Goal: Information Seeking & Learning: Learn about a topic

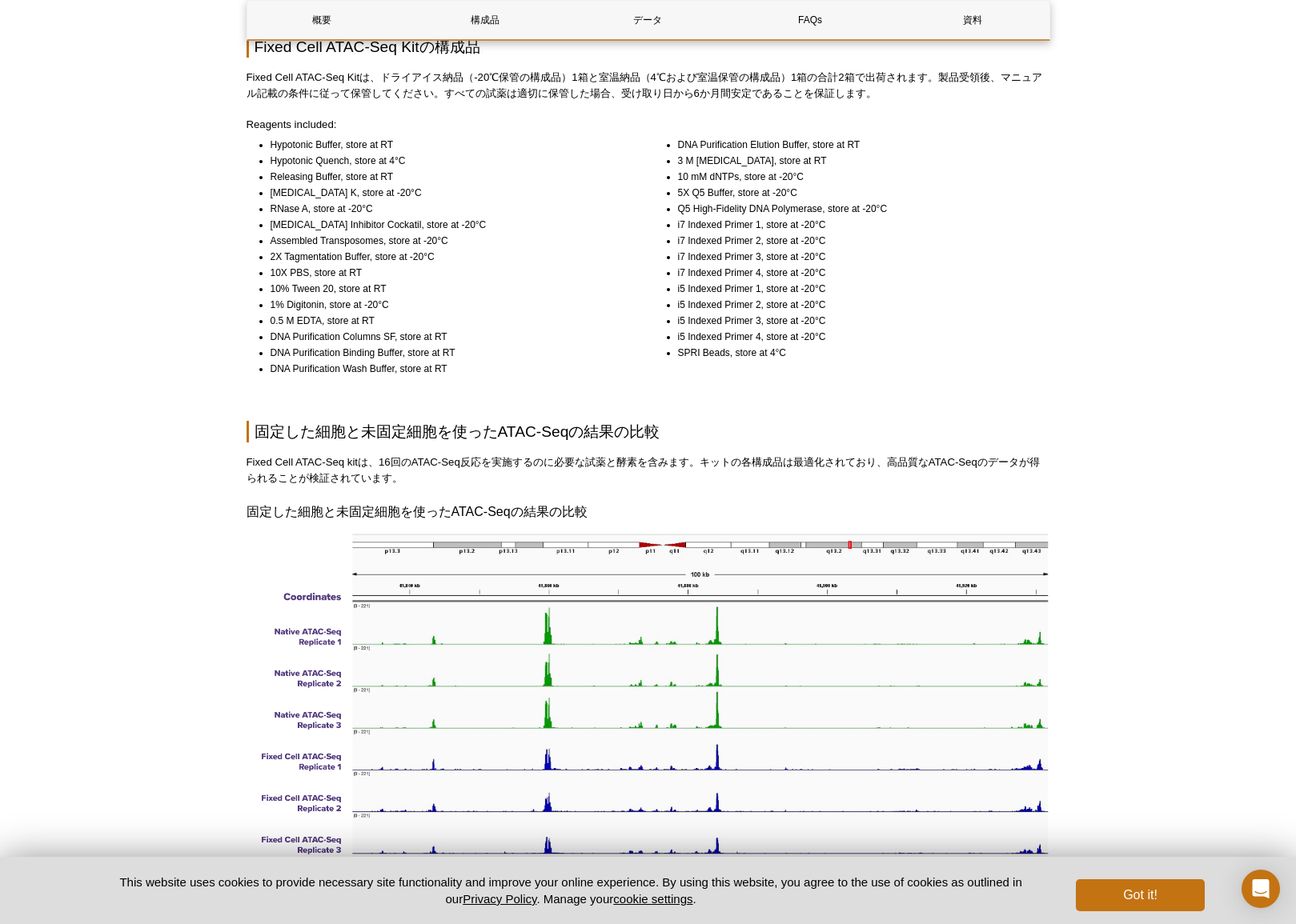
scroll to position [1063, 0]
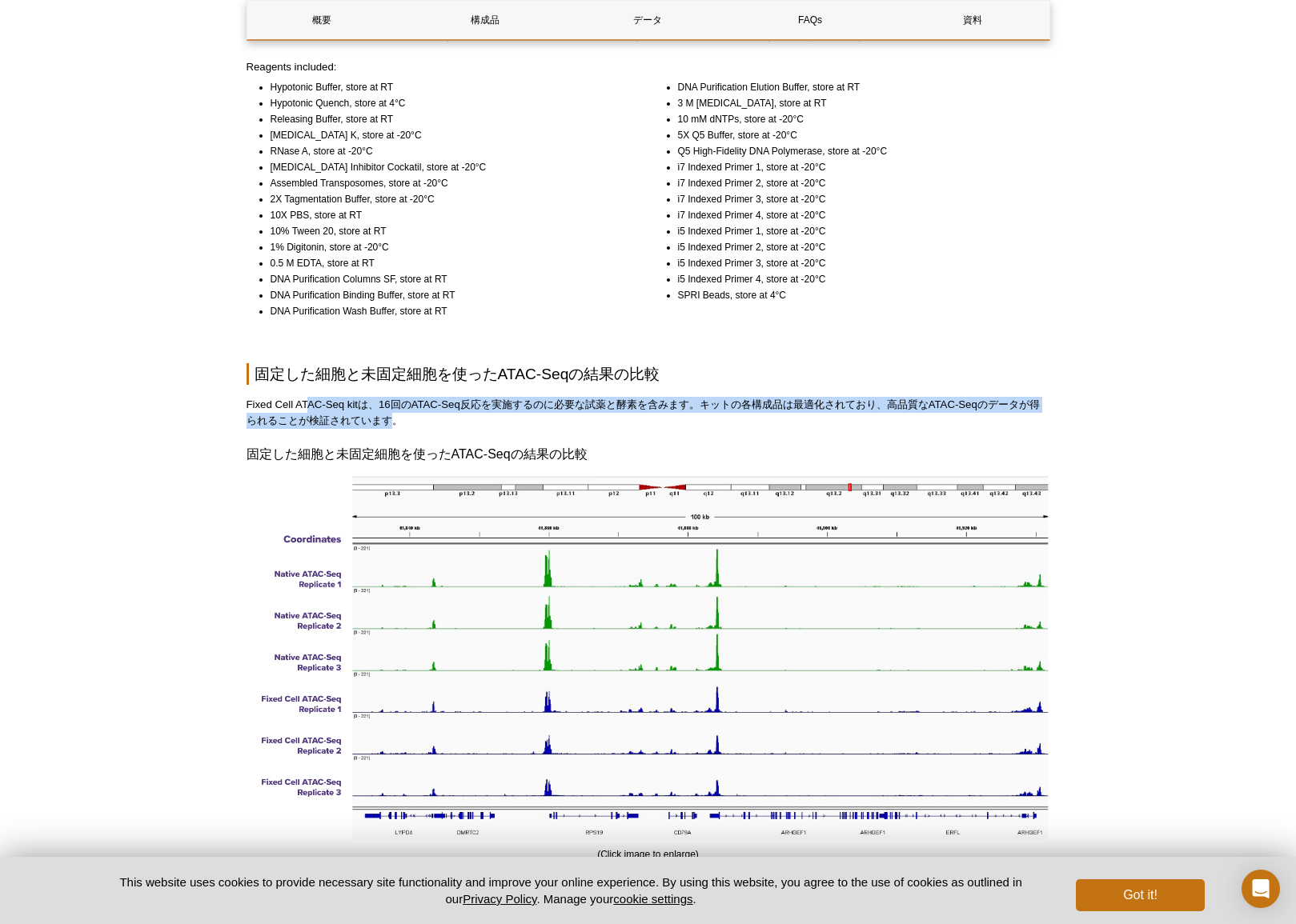
drag, startPoint x: 306, startPoint y: 410, endPoint x: 397, endPoint y: 416, distance: 91.2
click at [397, 416] on p "Fixed Cell ATAC-Seq kitは、16回のATAC-Seq反応を実施するのに必要な試薬と酵素を含みます。キットの各構成品は最適化されており、高…" at bounding box center [648, 413] width 804 height 32
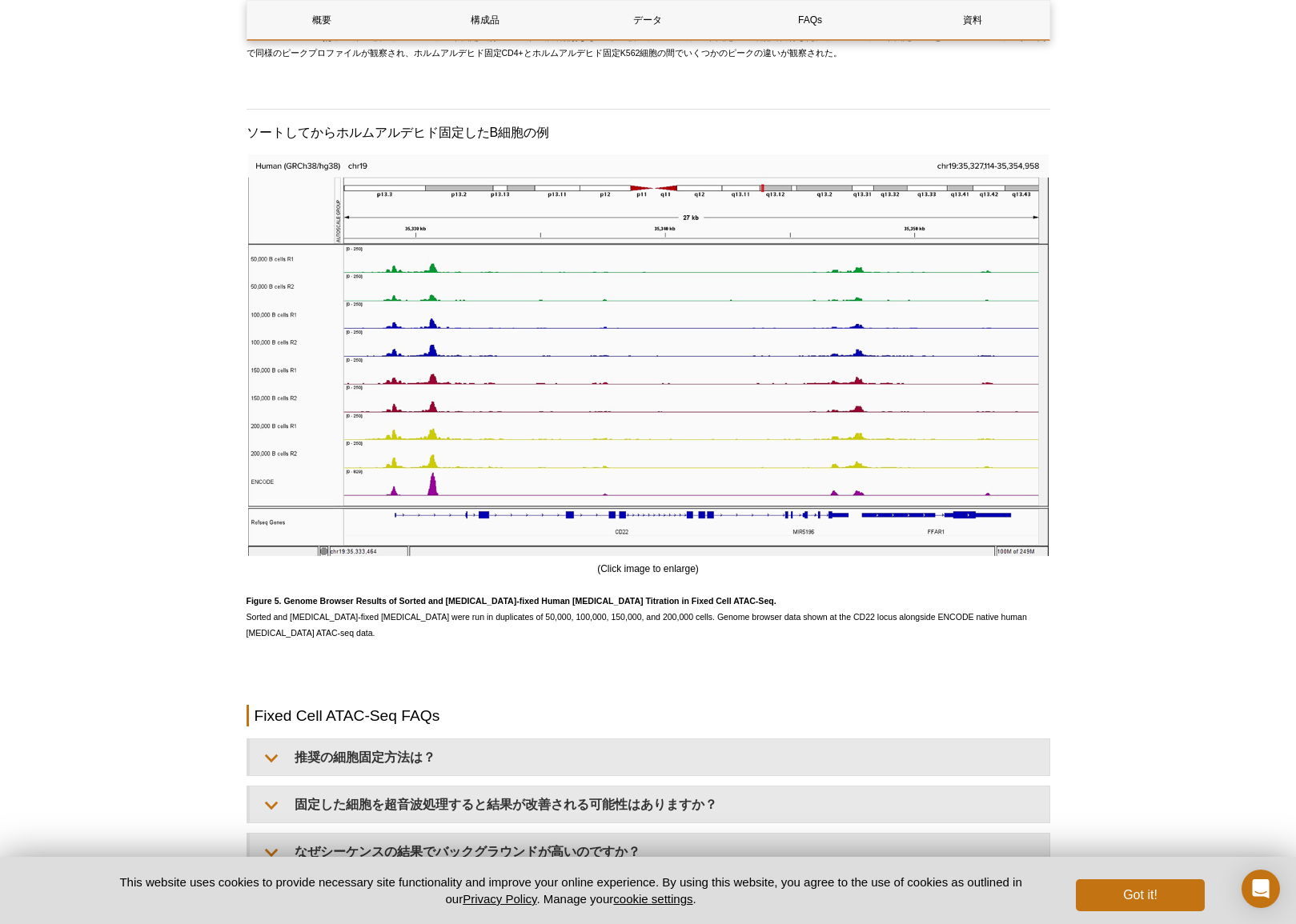
scroll to position [3980, 0]
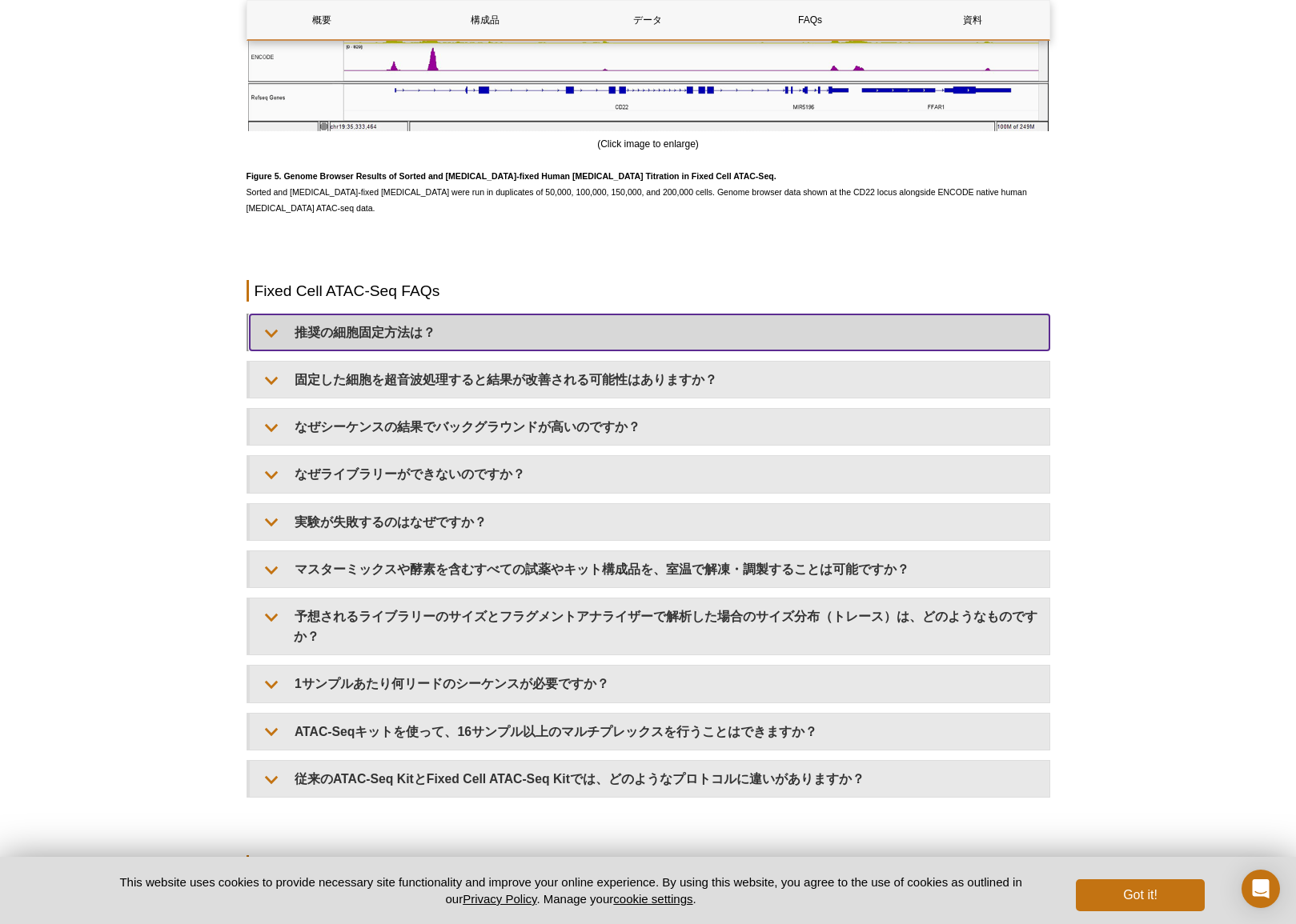
click at [410, 339] on summary "推奨の細胞固定方法は？" at bounding box center [649, 332] width 800 height 36
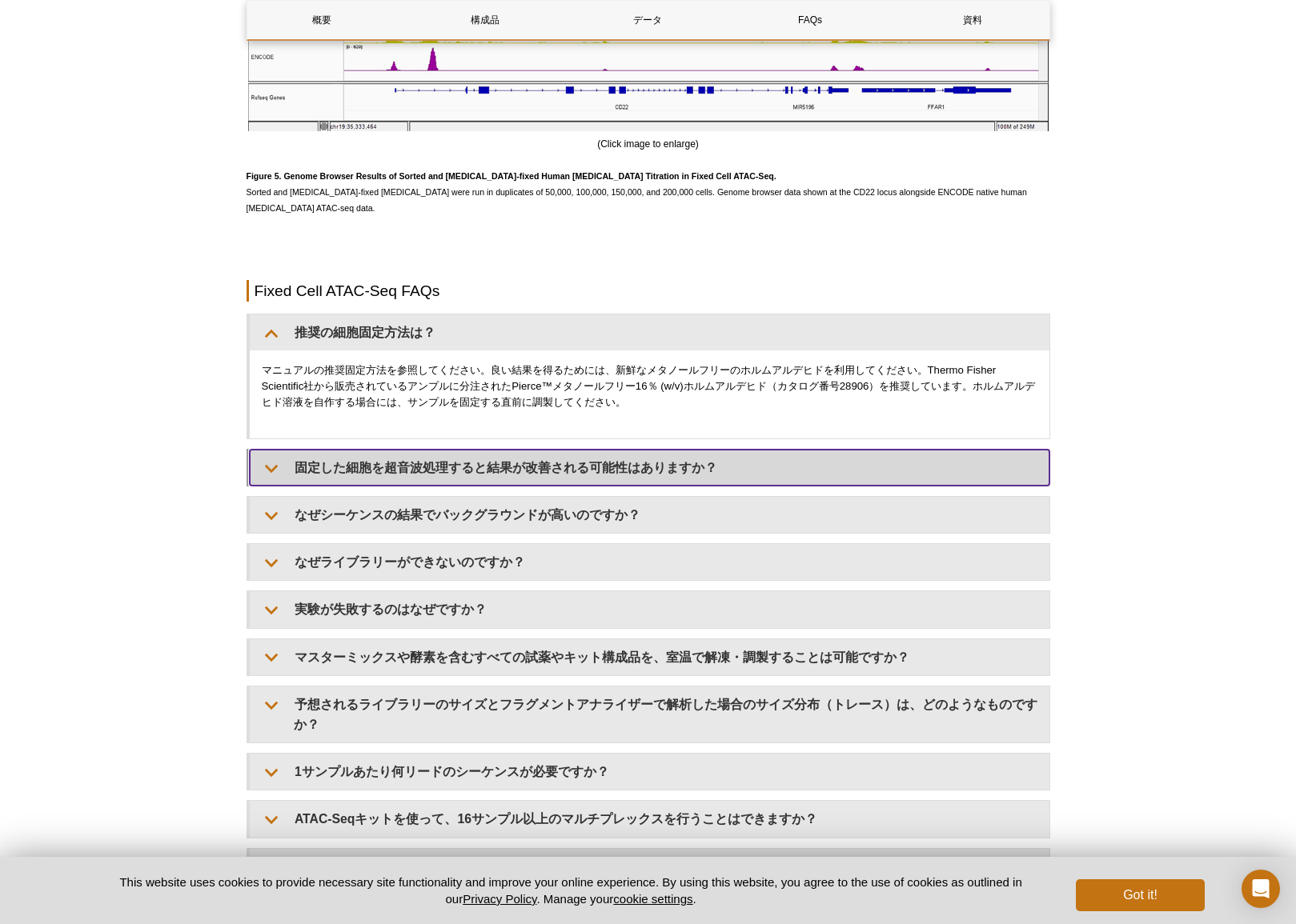
click at [458, 459] on summary "固定した細胞を超音波処理すると結果が改善される可能性はありますか？" at bounding box center [649, 468] width 800 height 36
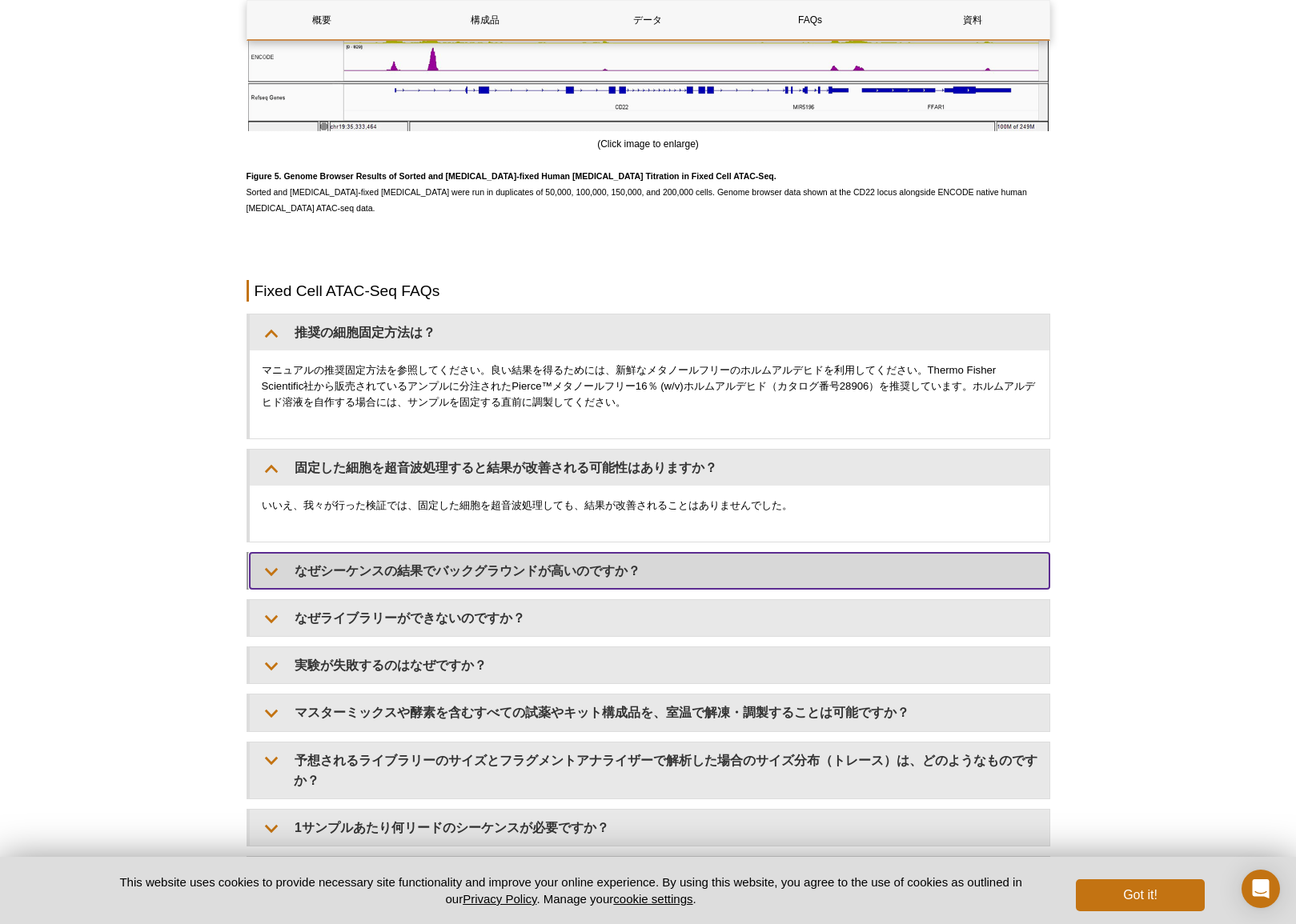
click at [416, 565] on summary "なぜシーケンスの結果でバックグラウンドが高いのですか？" at bounding box center [649, 571] width 800 height 36
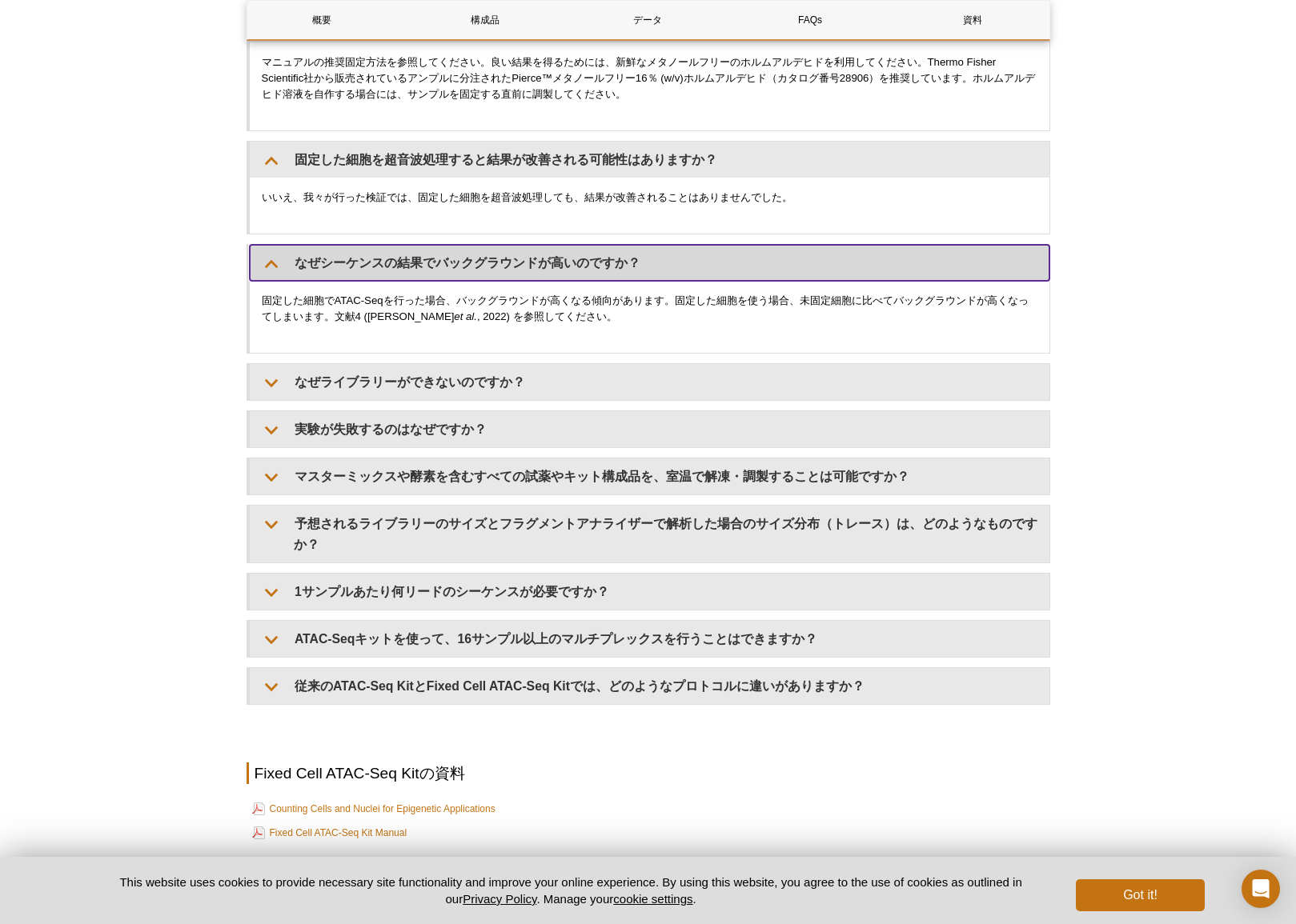
scroll to position [4302, 0]
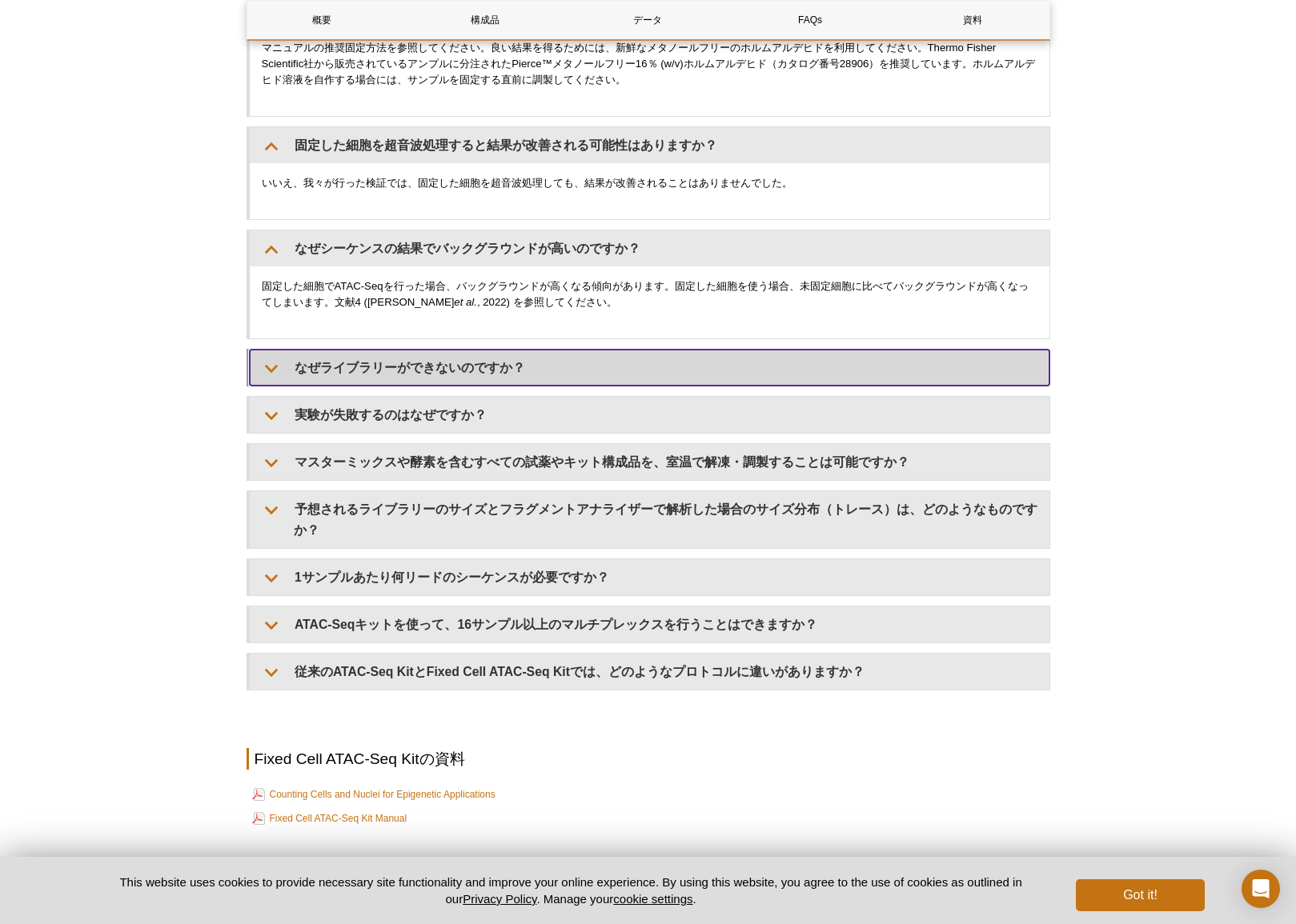
click at [352, 371] on summary "なぜライブラリーができないのですか？" at bounding box center [649, 368] width 800 height 36
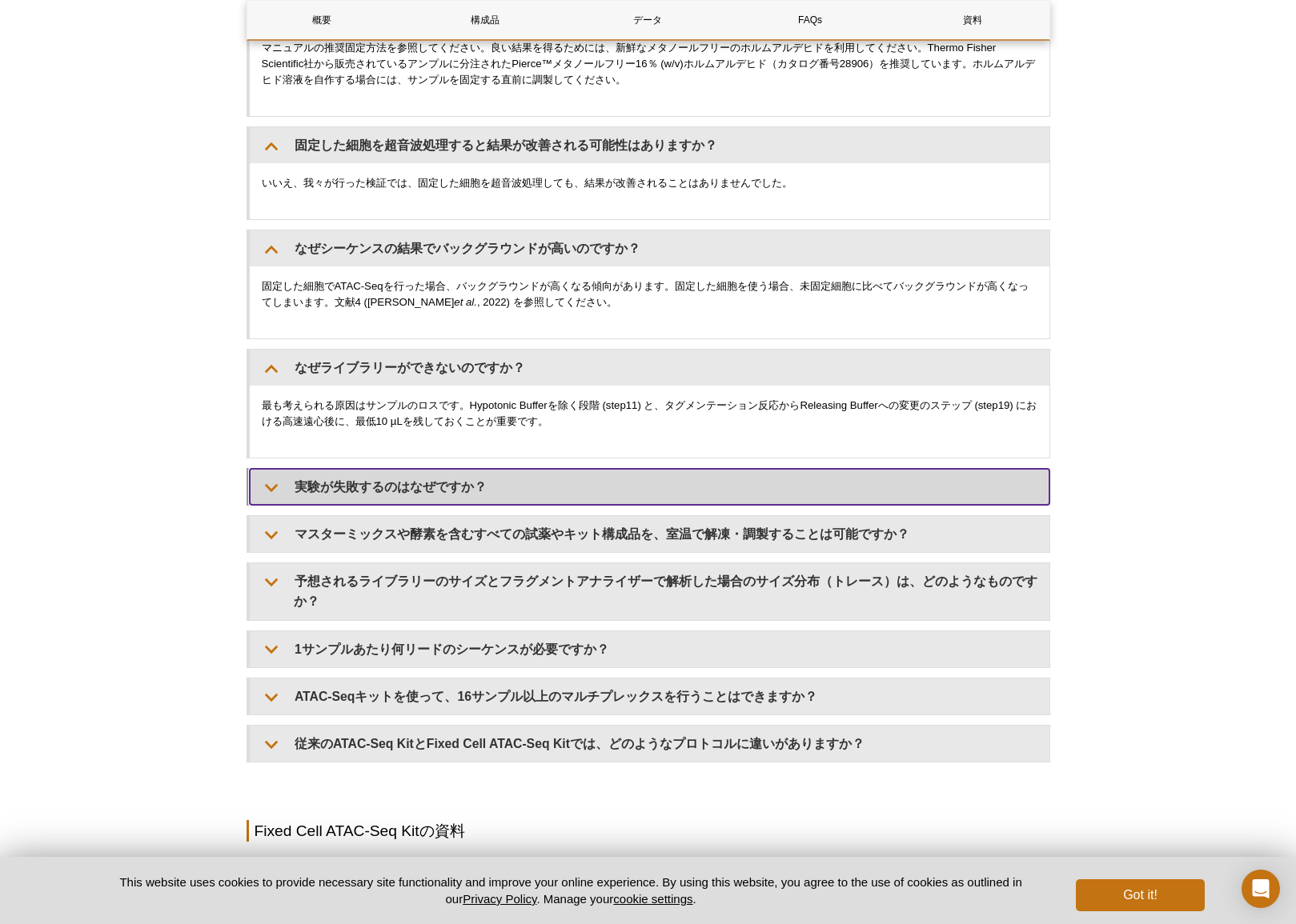
click at [405, 474] on summary "実験が失敗するのはなぜですか？" at bounding box center [649, 487] width 800 height 36
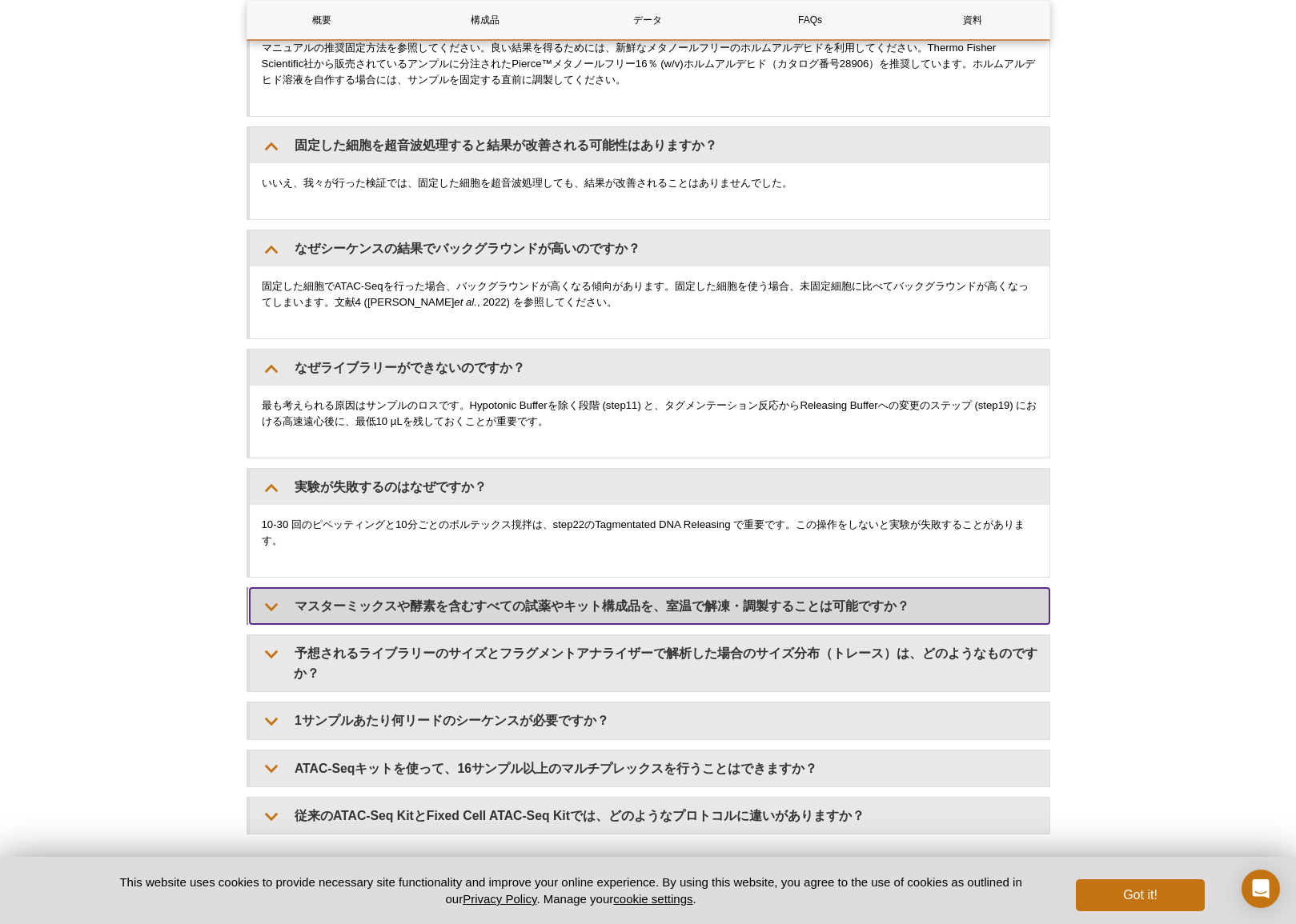
click at [340, 591] on summary "マスターミックスや酵素を含むすべての試薬やキット構成品を、室温で解凍・調製することは可能ですか？" at bounding box center [649, 606] width 800 height 36
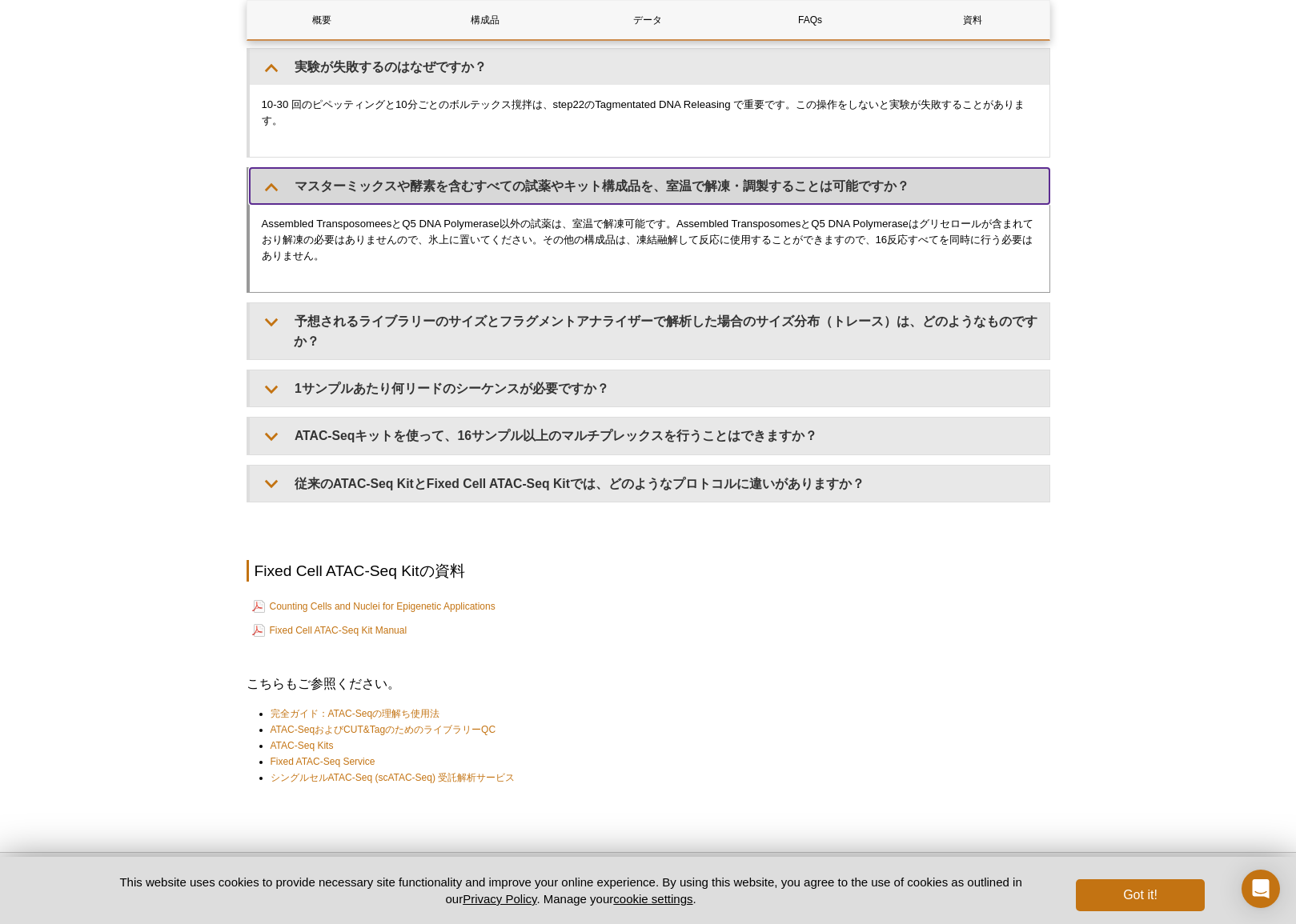
scroll to position [4759, 0]
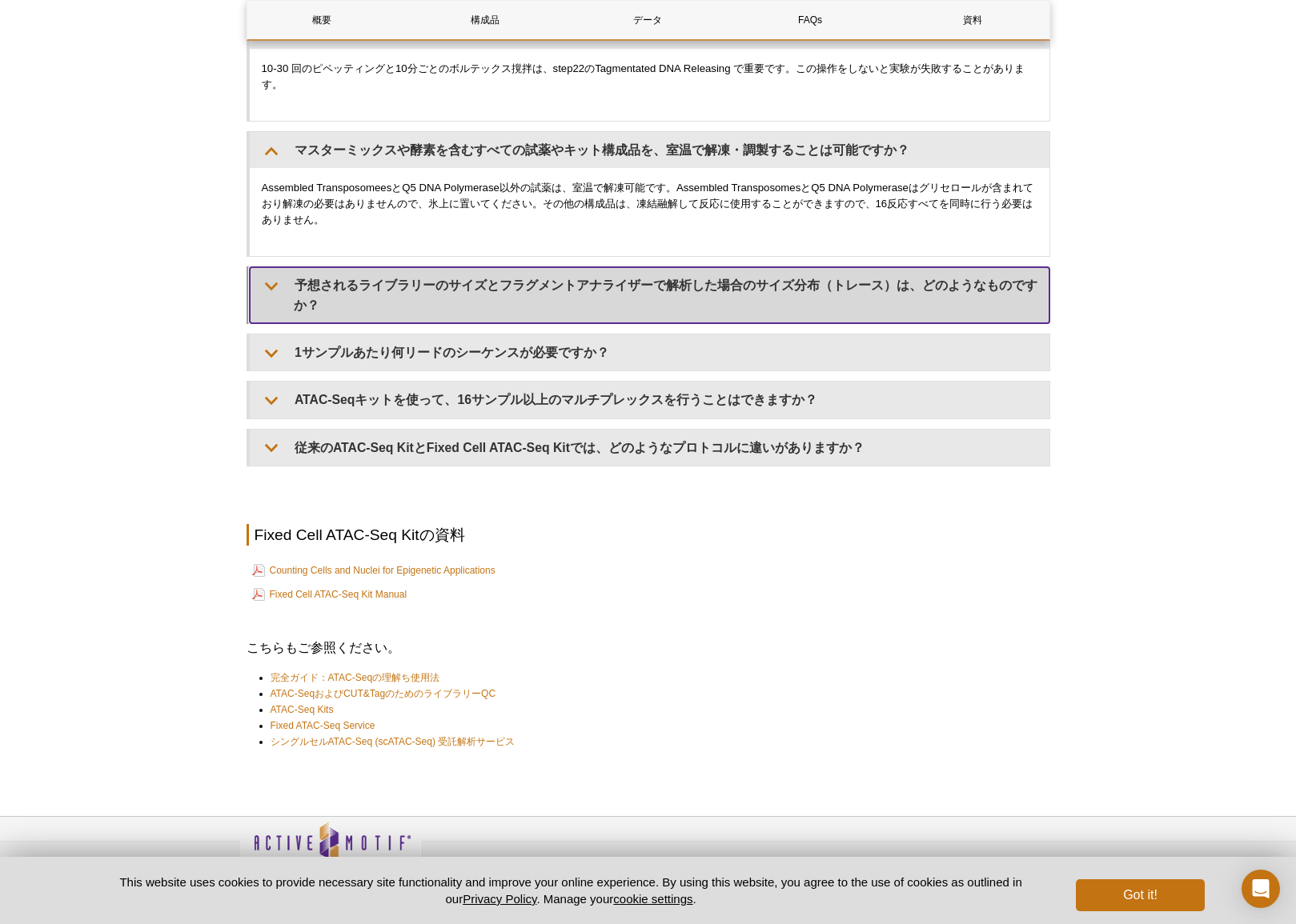
click at [330, 299] on summary "予想されるライブラリーのサイズとフラグメントアナライザーで解析した場合のサイズ分布（トレース）は、どのようなものですか？" at bounding box center [649, 296] width 800 height 56
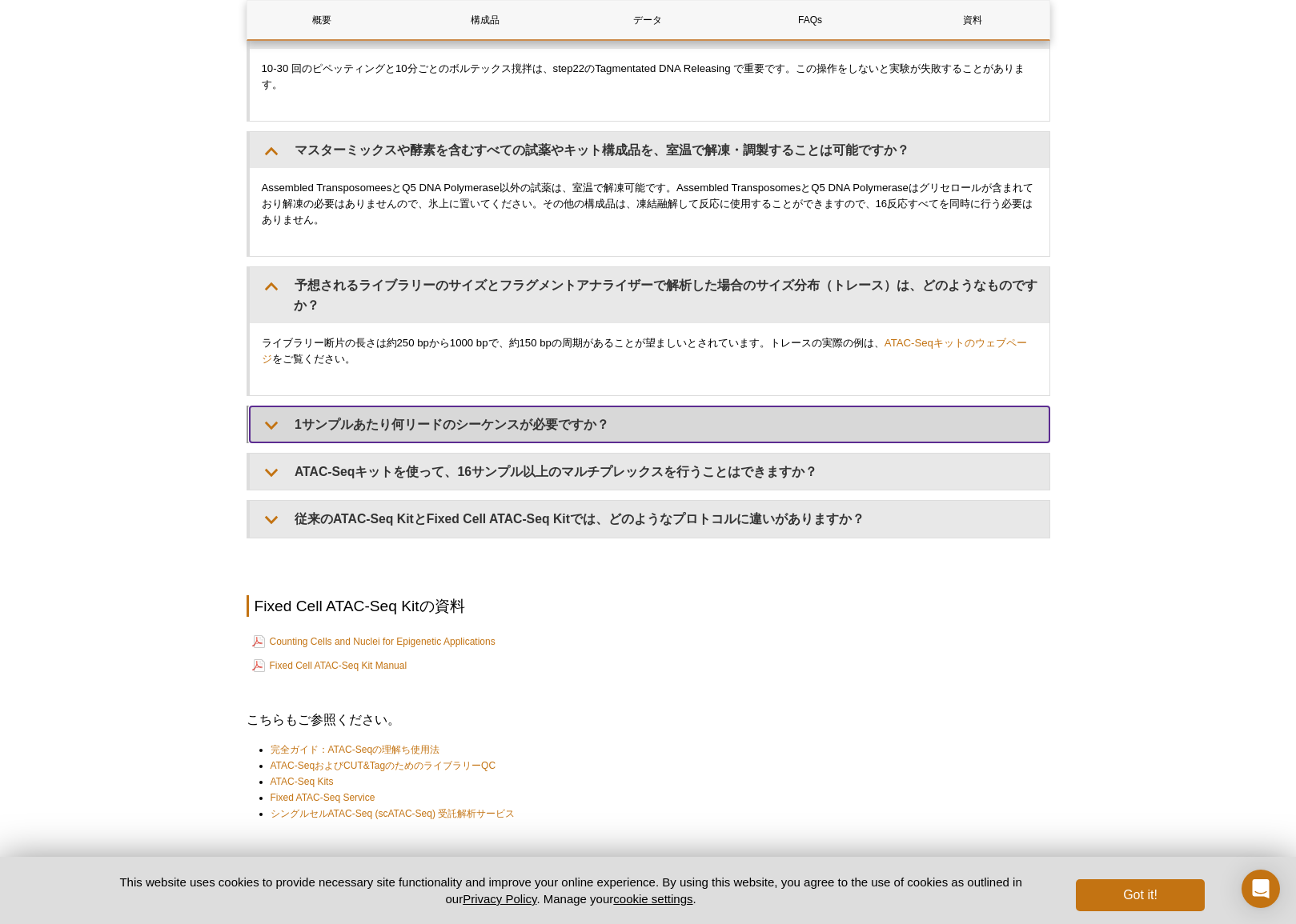
click at [335, 407] on summary "1サンプルあたり何リードのシーケンスが必要ですか？" at bounding box center [649, 424] width 800 height 36
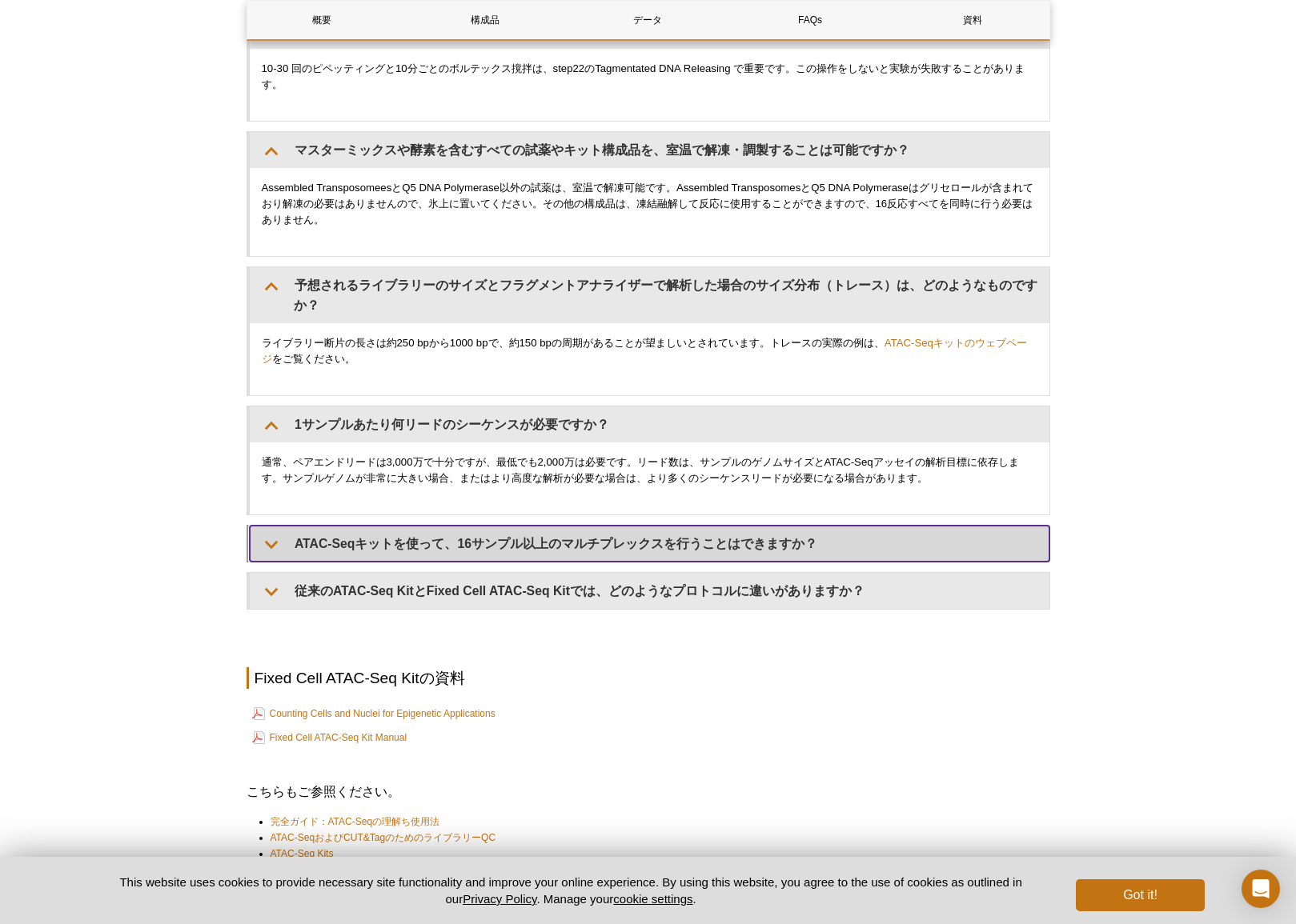
click at [399, 545] on summary "ATAC-Seqキットを使って、16サンプル以上のマルチプレックスを行うことはできますか？" at bounding box center [649, 543] width 800 height 36
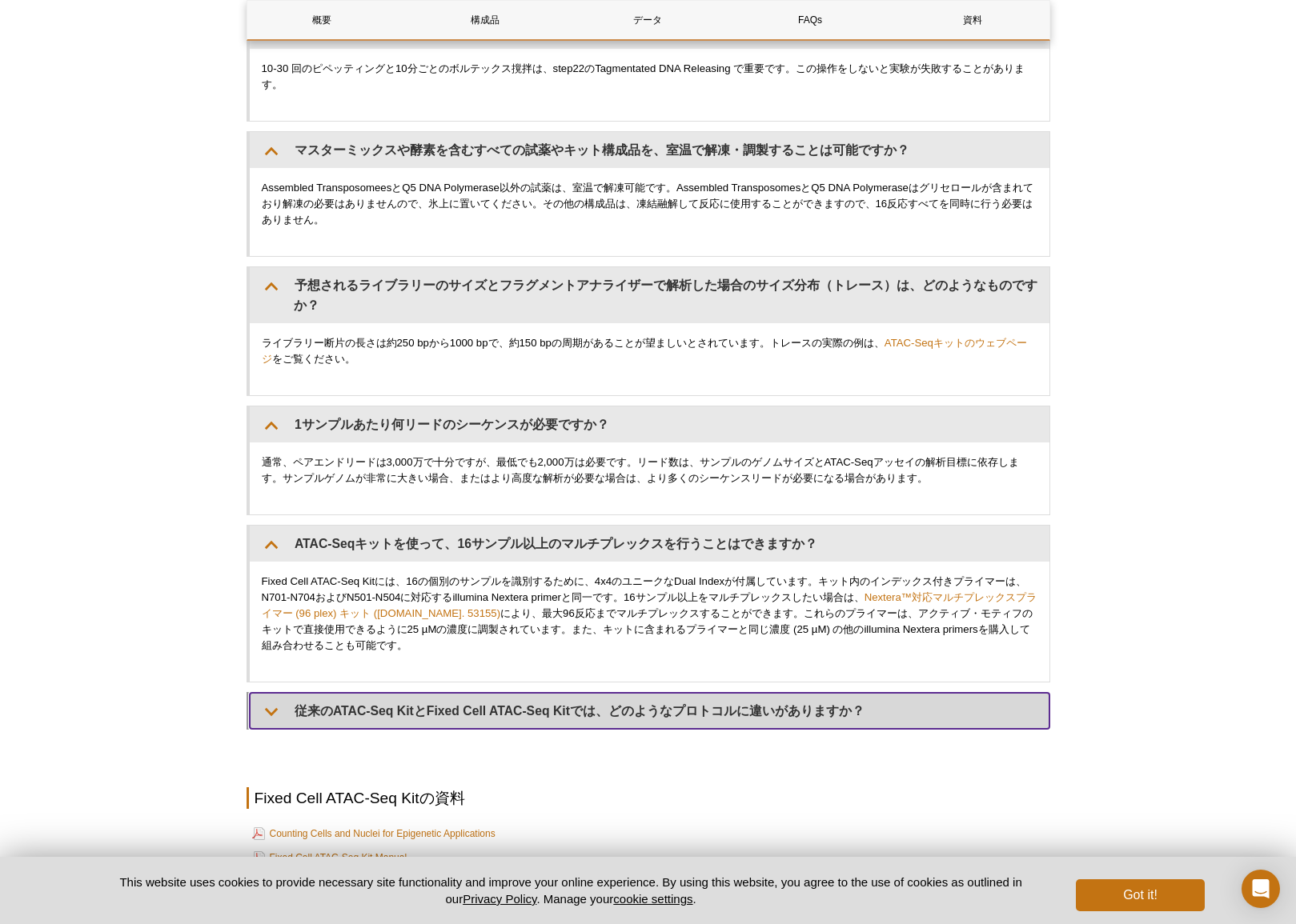
click at [412, 706] on summary "従来のATAC-Seq KitとFixed Cell ATAC-Seq Kitでは、どのようなプロトコルに違いがありますか？" at bounding box center [649, 711] width 800 height 36
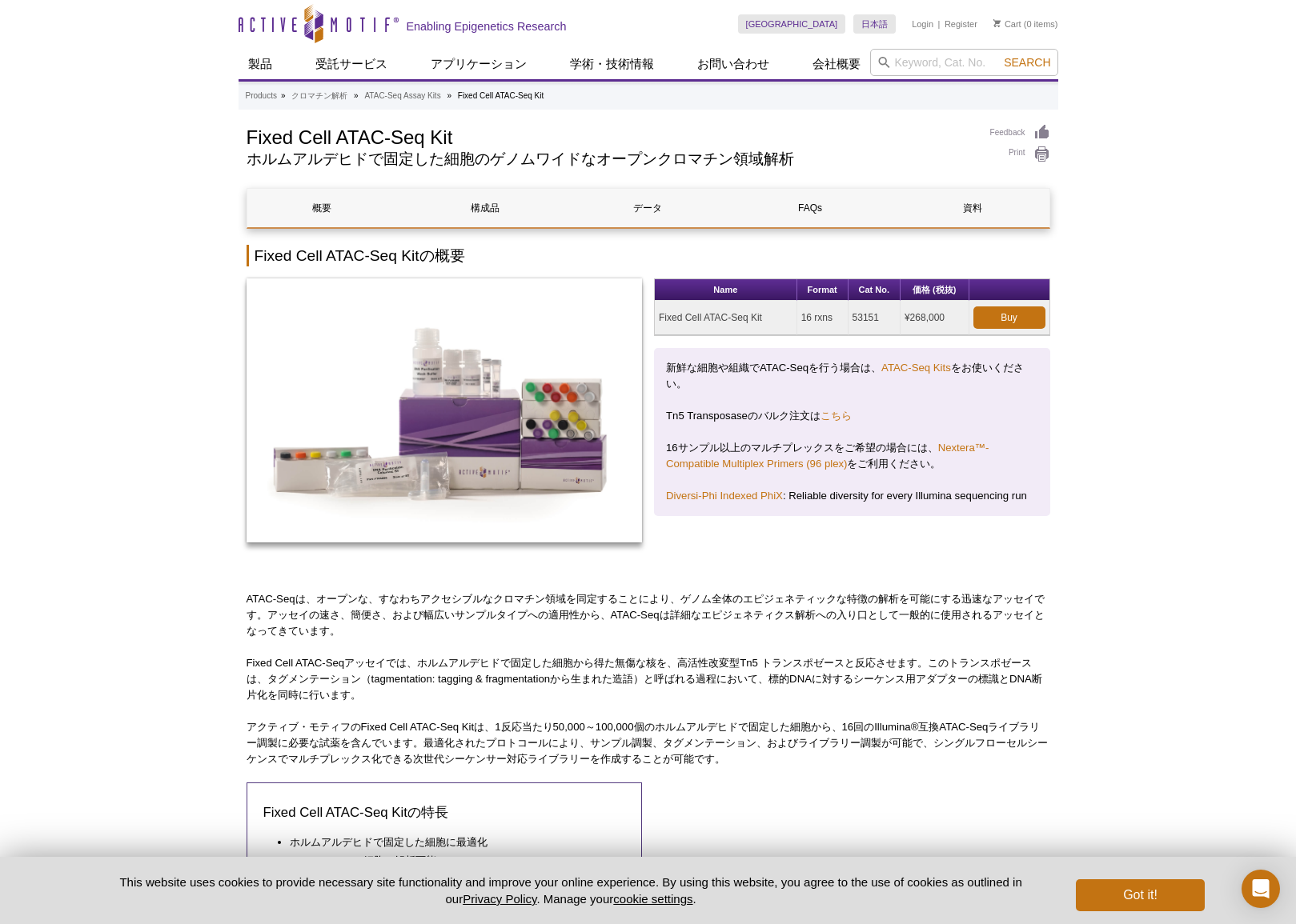
scroll to position [0, 0]
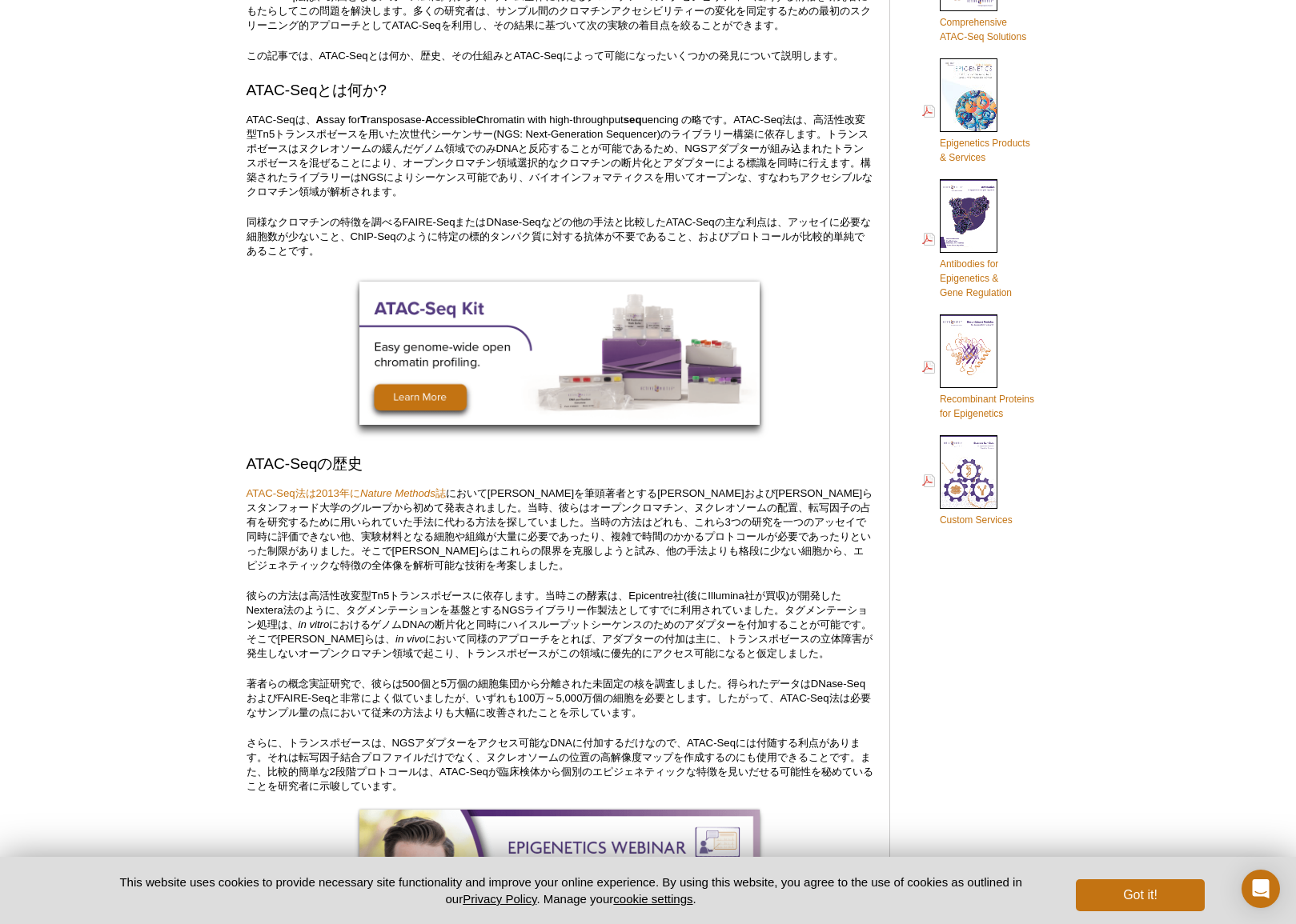
scroll to position [685, 0]
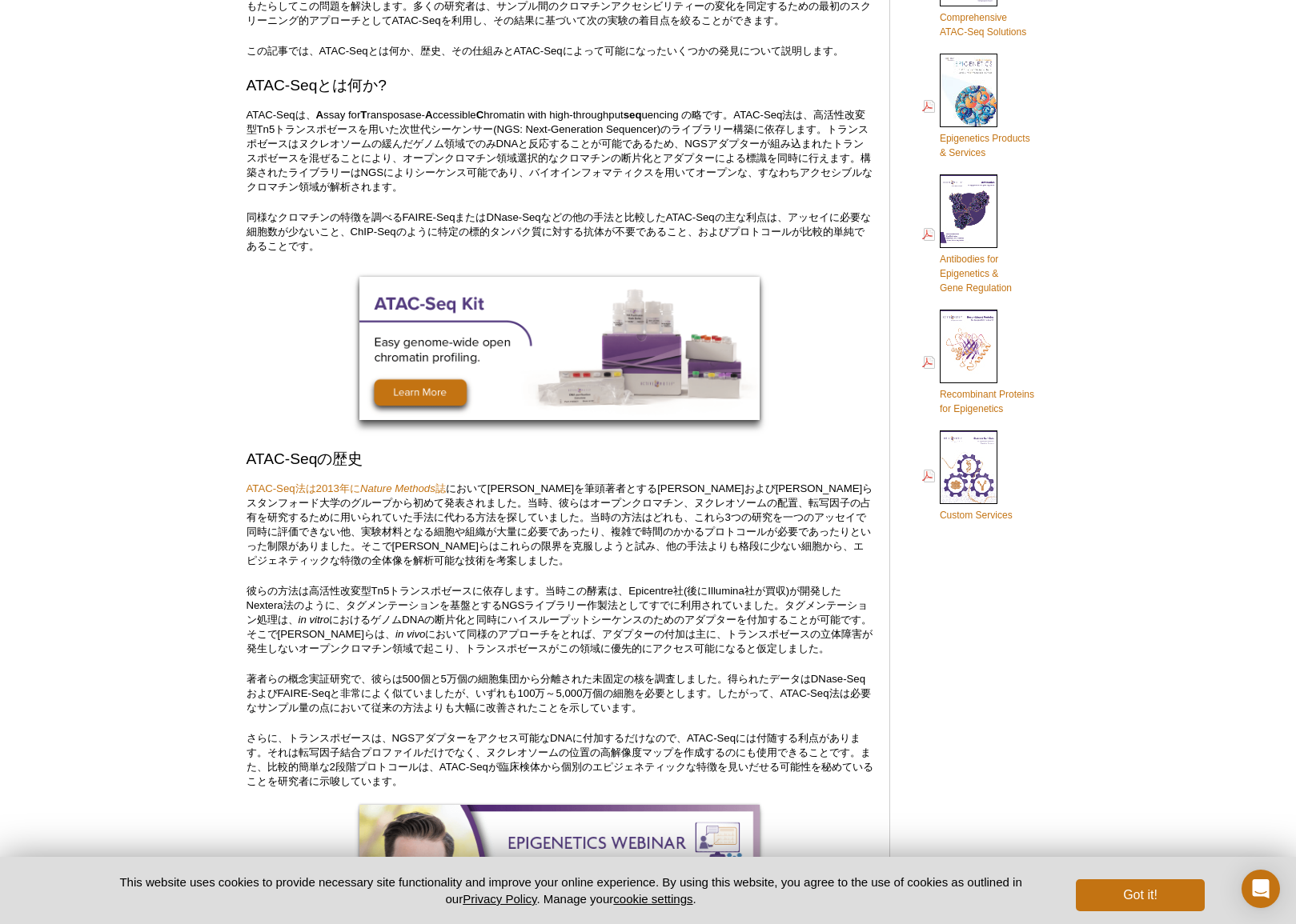
click at [532, 402] on img at bounding box center [559, 348] width 400 height 143
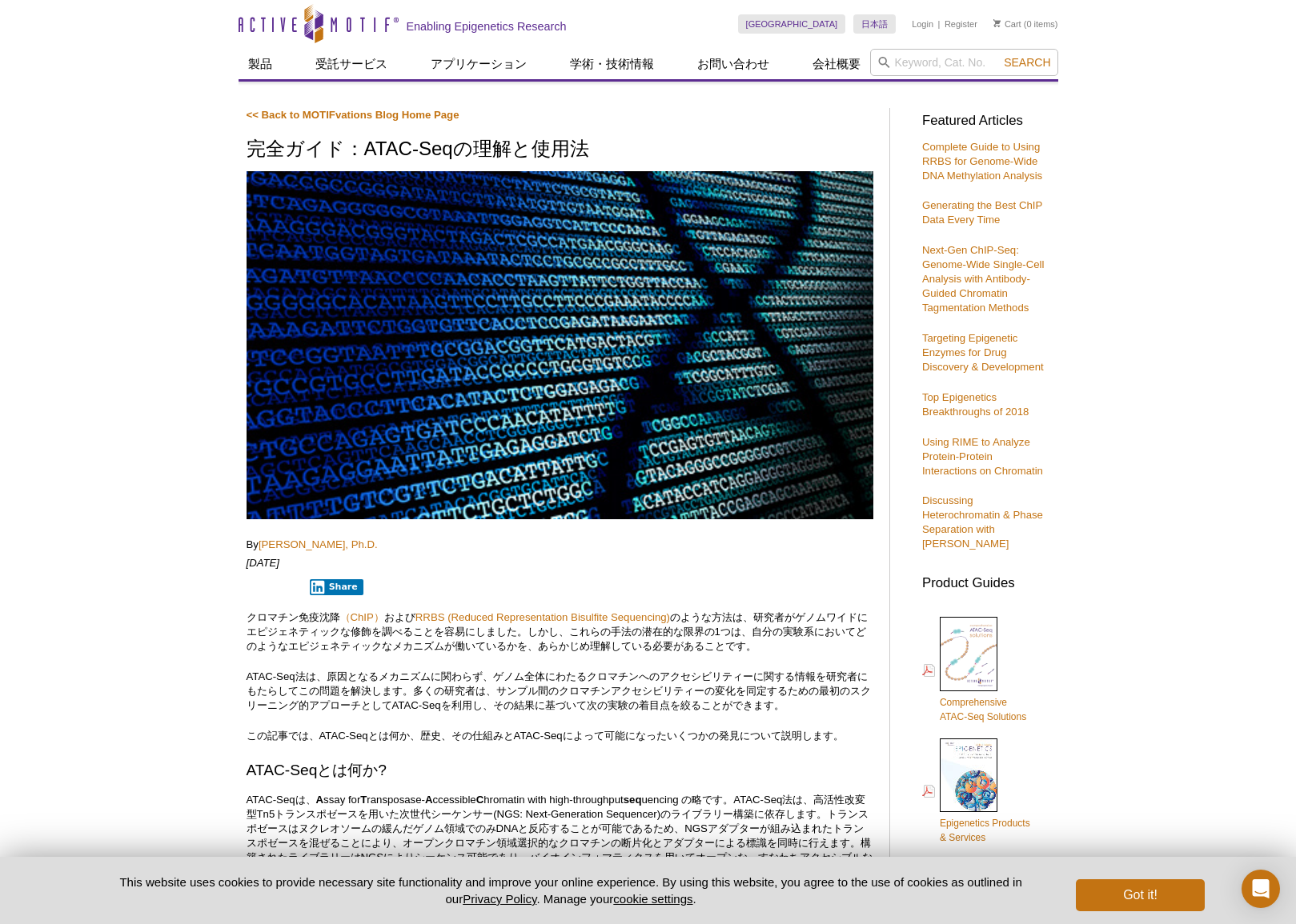
scroll to position [0, 0]
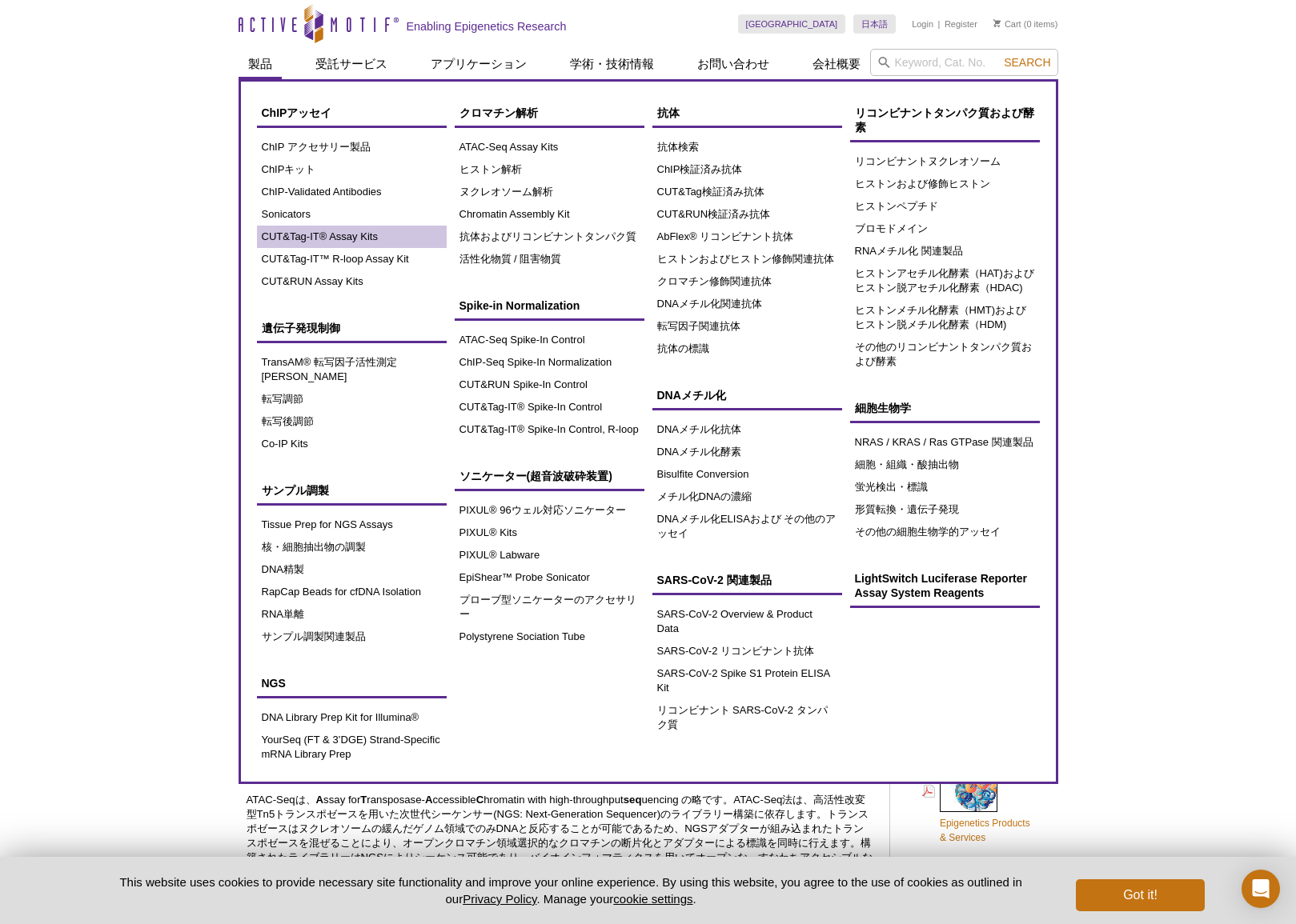
click at [286, 238] on link "CUT&Tag-IT® Assay Kits" at bounding box center [352, 237] width 190 height 22
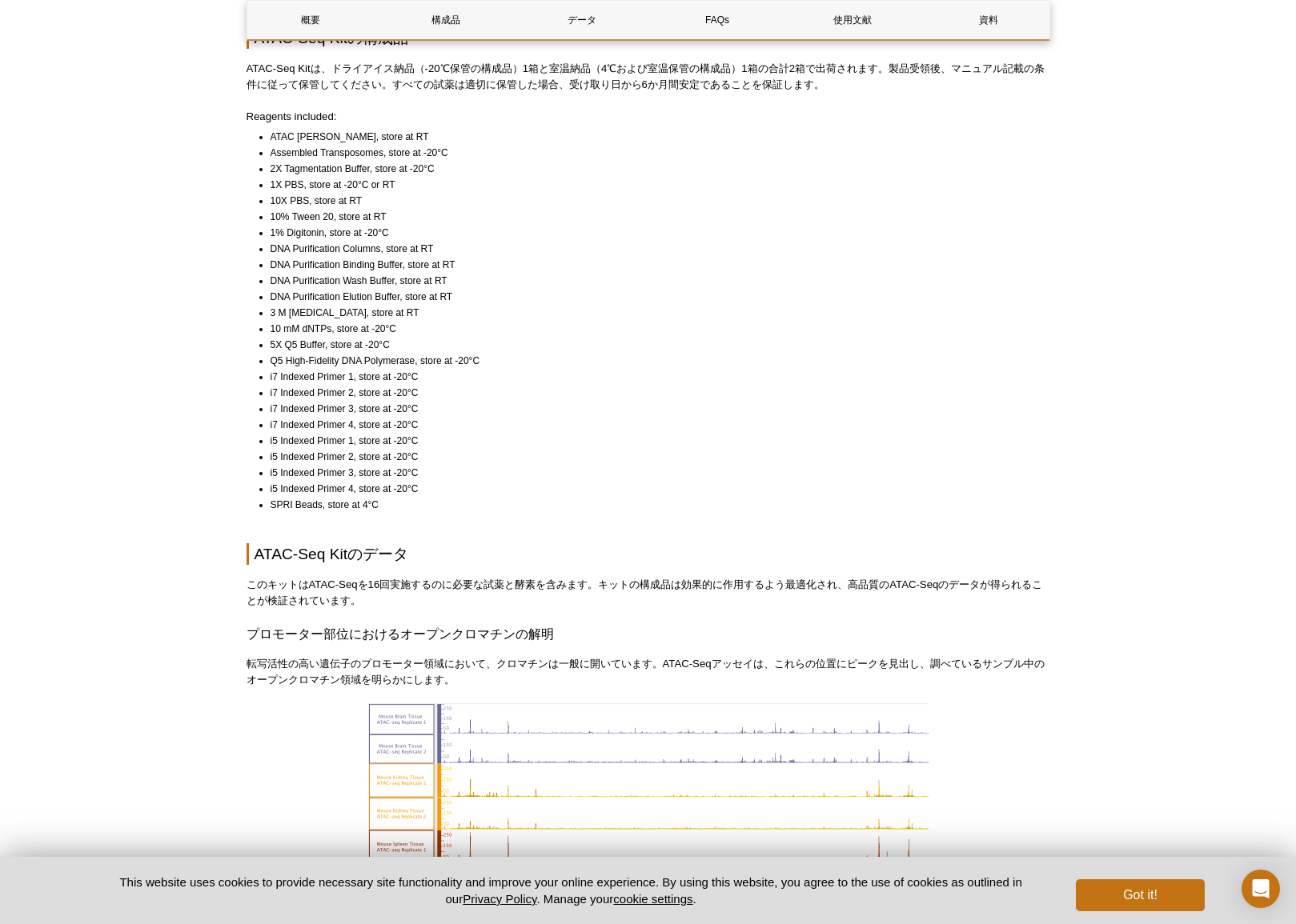
scroll to position [1131, 0]
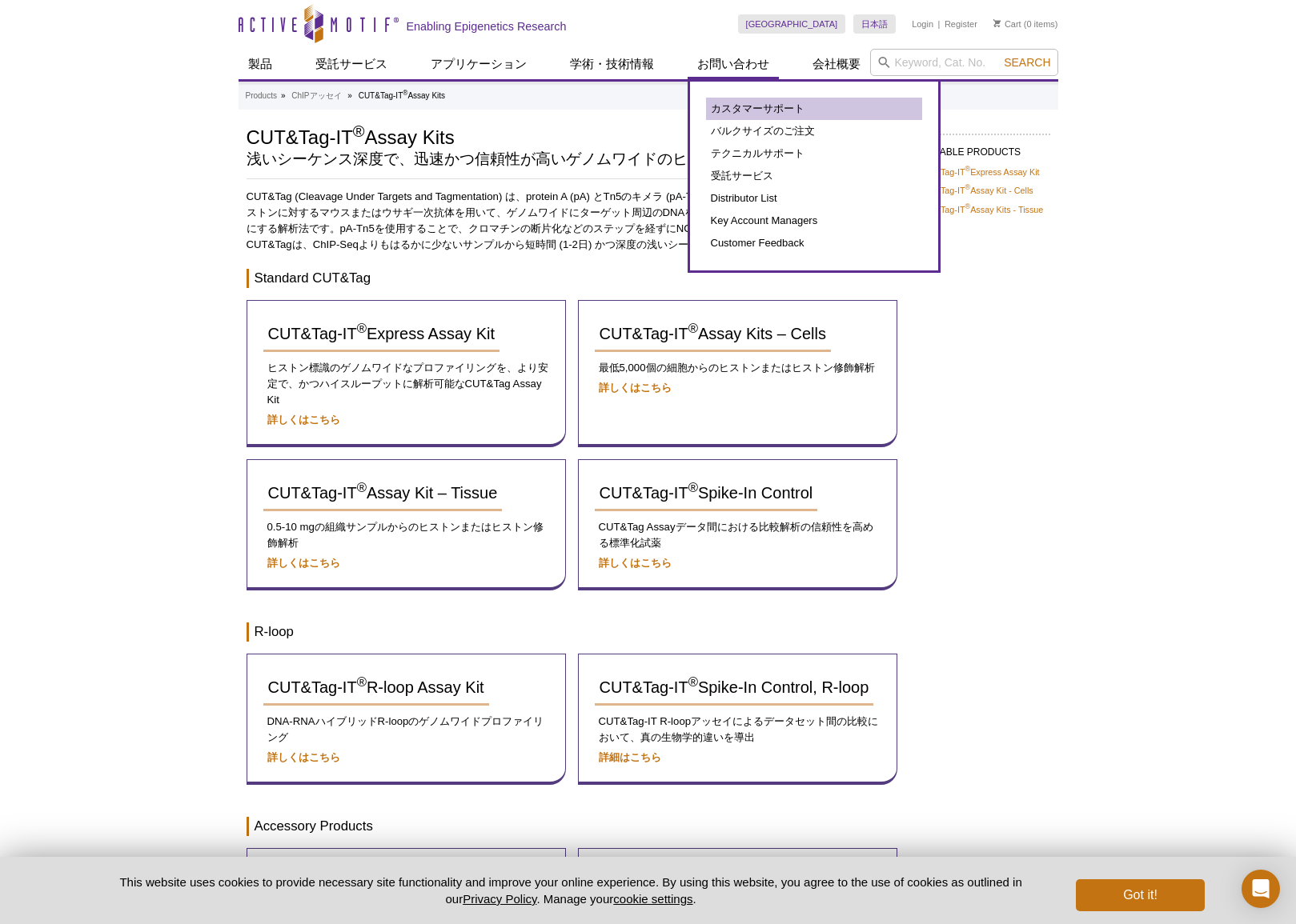
click at [745, 112] on link "カスタマーサポート" at bounding box center [814, 109] width 216 height 22
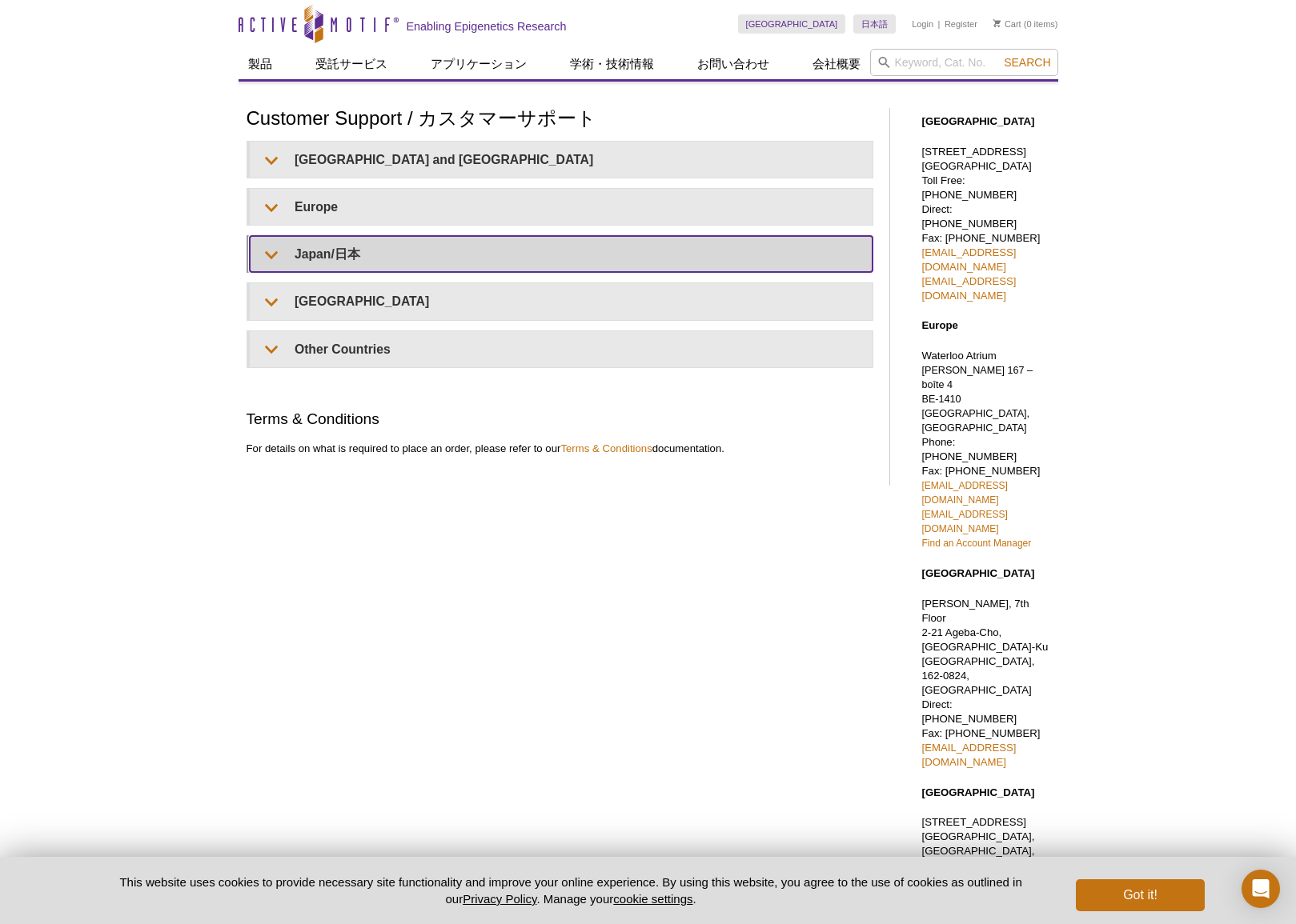
click at [348, 248] on summary "Japan/日本" at bounding box center [560, 254] width 622 height 36
